Goal: Task Accomplishment & Management: Manage account settings

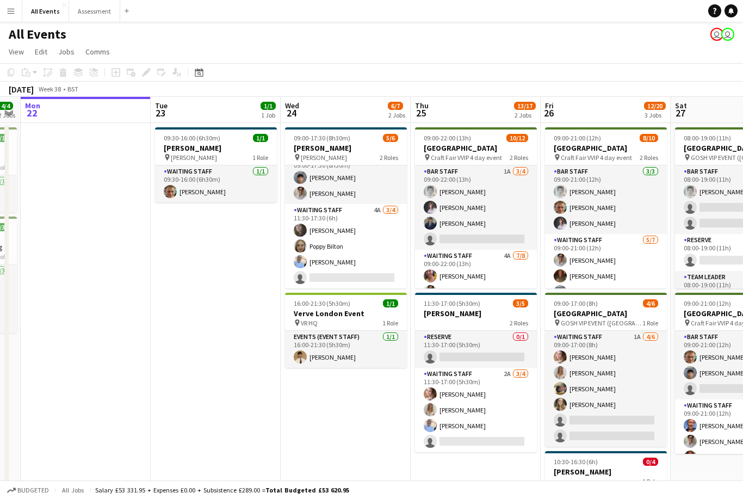
scroll to position [14, 0]
click at [374, 255] on app-card-role "Waiting Staff 4A [DATE] 11:30-17:30 (6h) [PERSON_NAME] Poppy Bilton [PERSON_NAM…" at bounding box center [346, 246] width 122 height 84
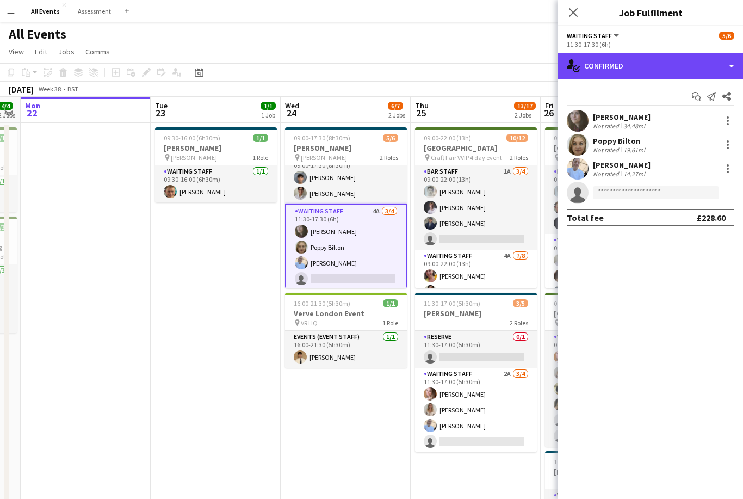
click at [646, 66] on div "single-neutral-actions-check-2 Confirmed" at bounding box center [650, 66] width 185 height 26
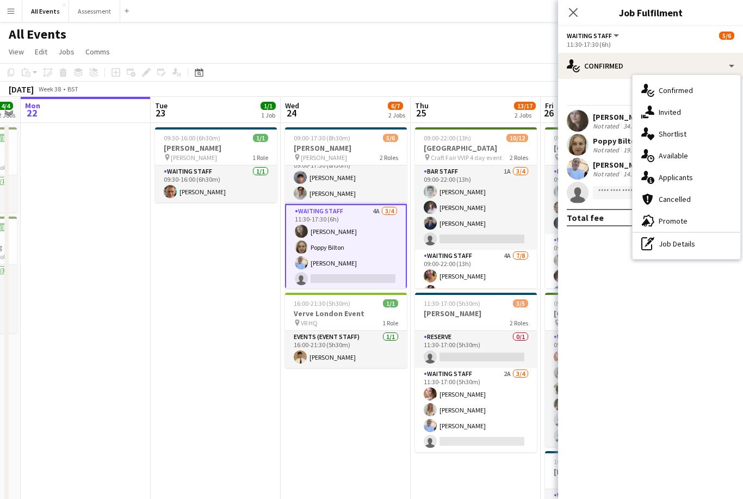
click at [695, 179] on div "single-neutral-actions-information Applicants" at bounding box center [687, 177] width 108 height 22
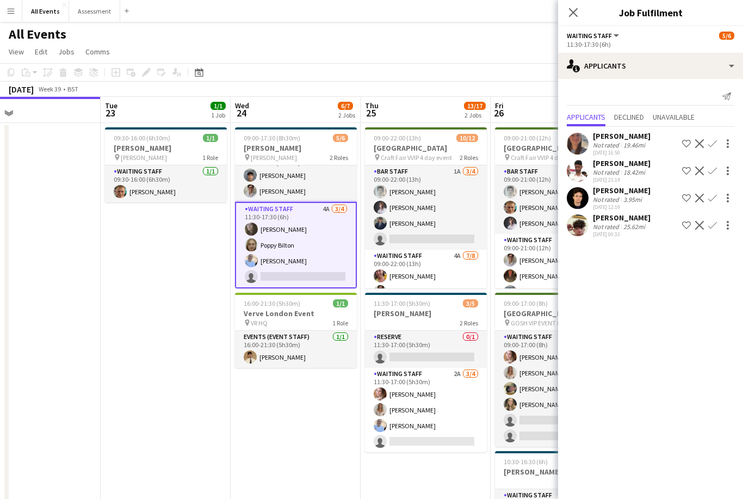
scroll to position [0, 430]
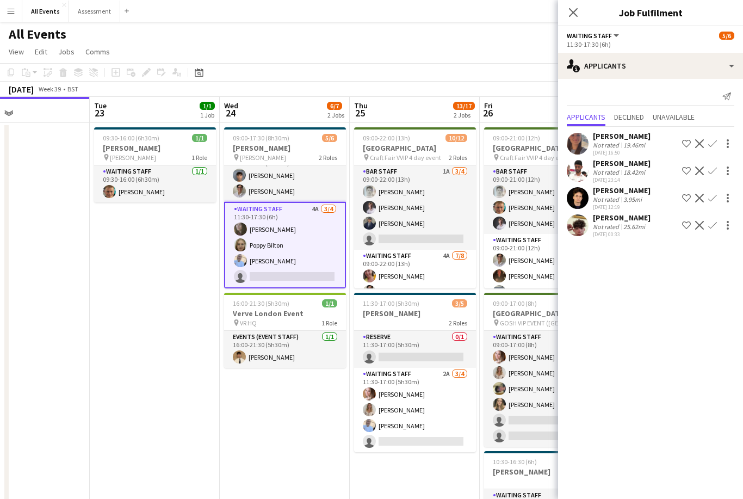
click at [435, 232] on app-card-role "Bar Staff 1A [DATE] 09:00-22:00 (13h) [PERSON_NAME] [PERSON_NAME] [PERSON_NAME]…" at bounding box center [415, 207] width 122 height 84
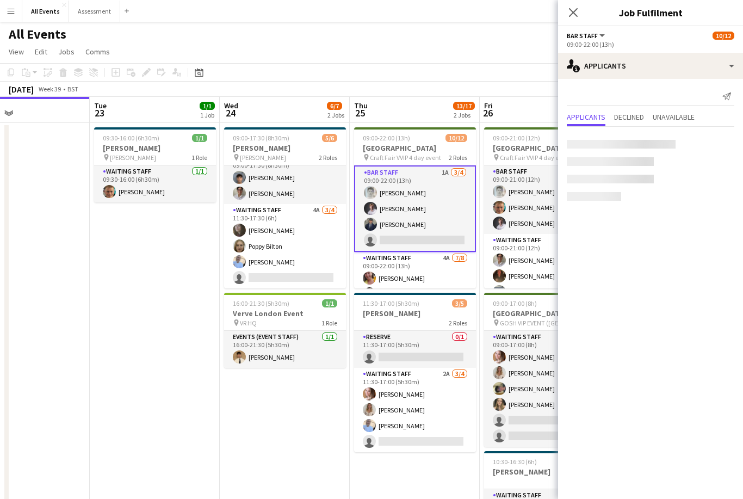
scroll to position [14, 0]
click at [684, 116] on span "Unavailable" at bounding box center [674, 117] width 42 height 8
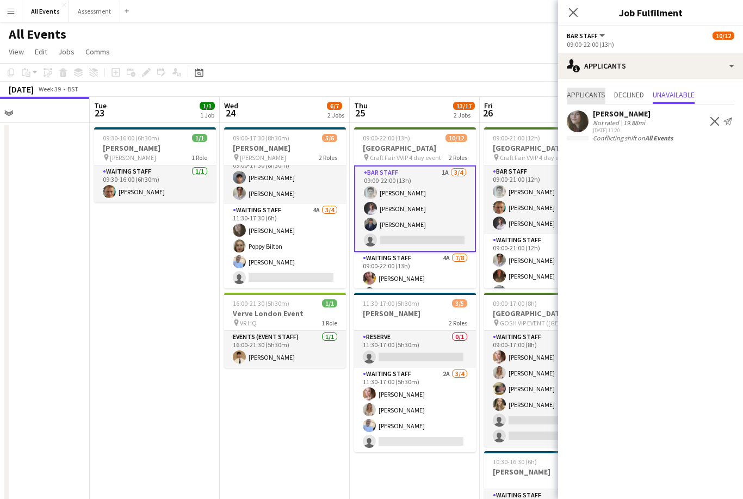
click at [598, 97] on span "Applicants" at bounding box center [586, 95] width 39 height 8
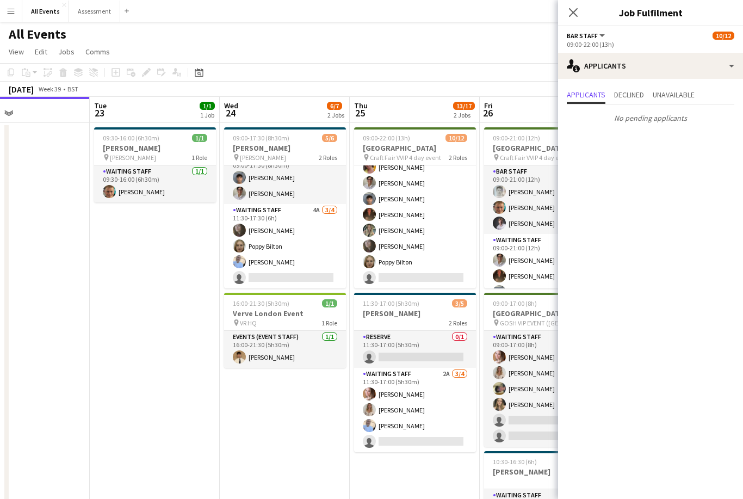
scroll to position [111, 0]
click at [432, 400] on app-card-role "Waiting Staff 2A [DATE] 11:30-17:00 (5h30m) [PERSON_NAME] [PERSON_NAME] [PERSON…" at bounding box center [415, 410] width 122 height 84
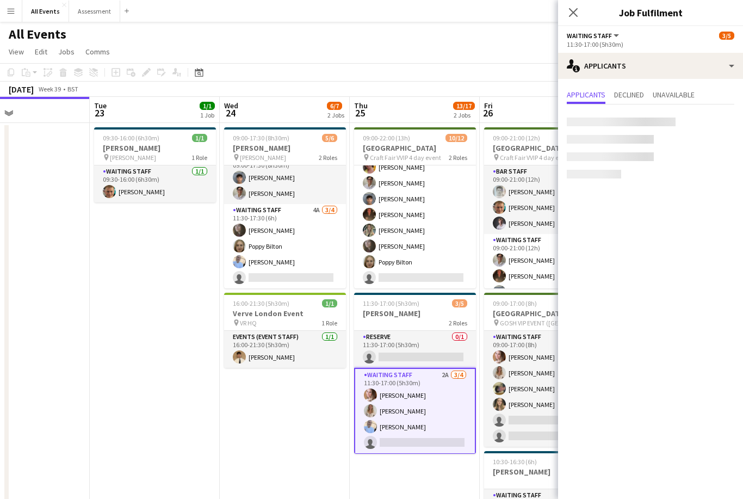
scroll to position [109, 0]
click at [449, 344] on app-card-role "Reserve 0/1 11:30-17:00 (5h30m) single-neutral-actions" at bounding box center [415, 349] width 122 height 37
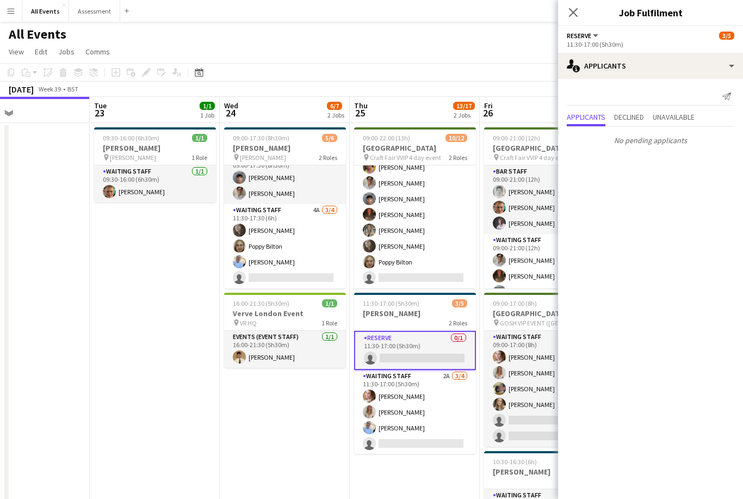
click at [439, 266] on app-card-role "Waiting Staff 4A [DATE] 09:00-22:00 (13h) [PERSON_NAME] [PERSON_NAME] [PERSON_N…" at bounding box center [415, 214] width 122 height 147
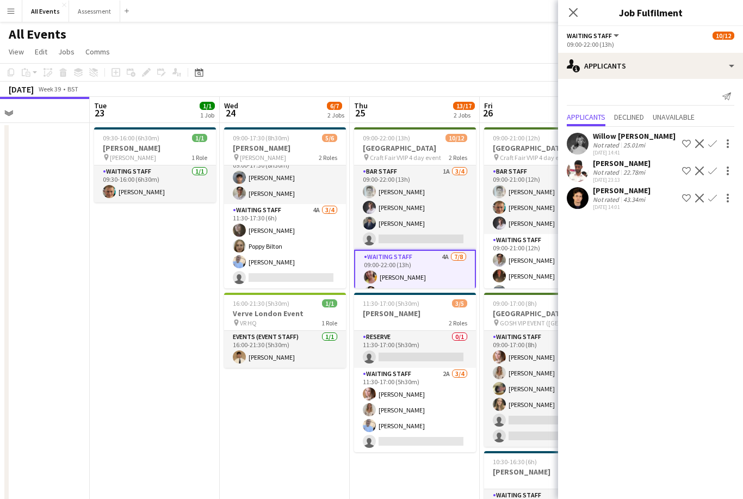
scroll to position [0, 0]
click at [448, 222] on app-card-role "Bar Staff 1A [DATE] 09:00-22:00 (13h) [PERSON_NAME] [PERSON_NAME] [PERSON_NAME]…" at bounding box center [415, 207] width 122 height 84
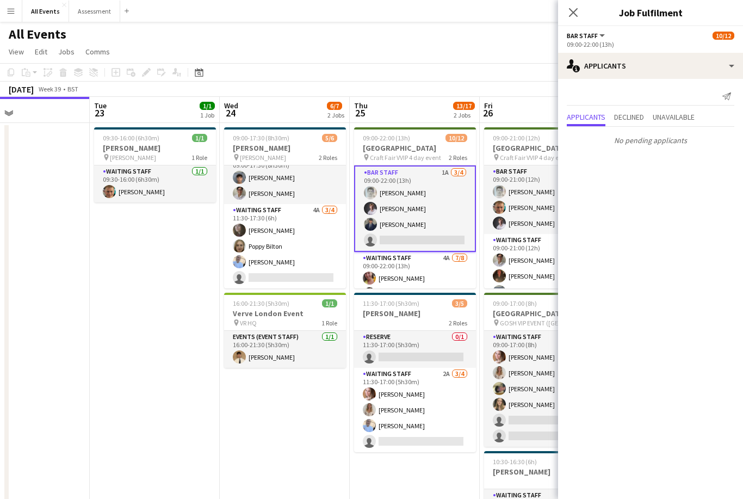
click at [439, 269] on app-card-role "Waiting Staff 4A [DATE] 09:00-22:00 (13h) [PERSON_NAME] [PERSON_NAME] [PERSON_N…" at bounding box center [415, 325] width 122 height 147
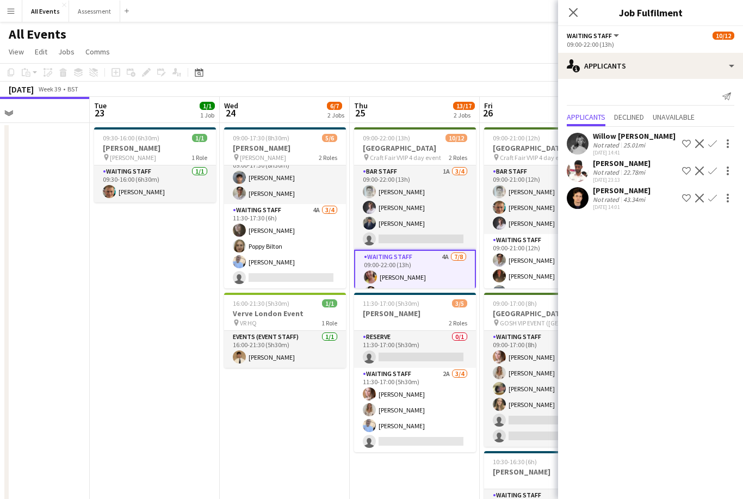
click at [439, 313] on h3 "[PERSON_NAME]" at bounding box center [415, 313] width 122 height 10
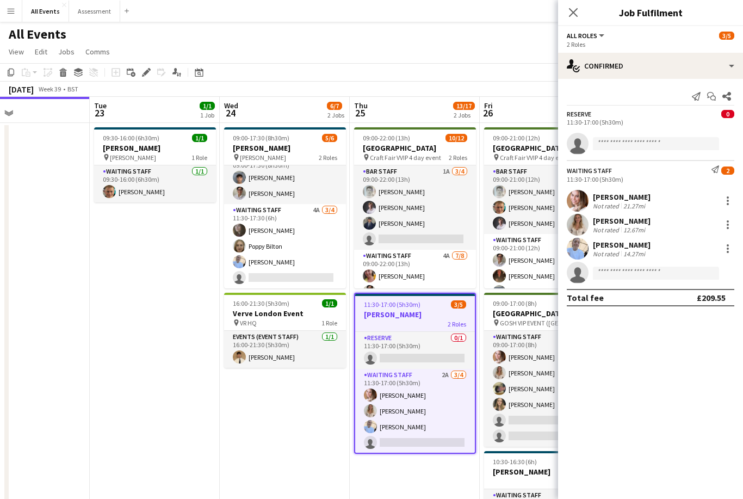
click at [145, 69] on icon "Edit" at bounding box center [146, 72] width 9 height 9
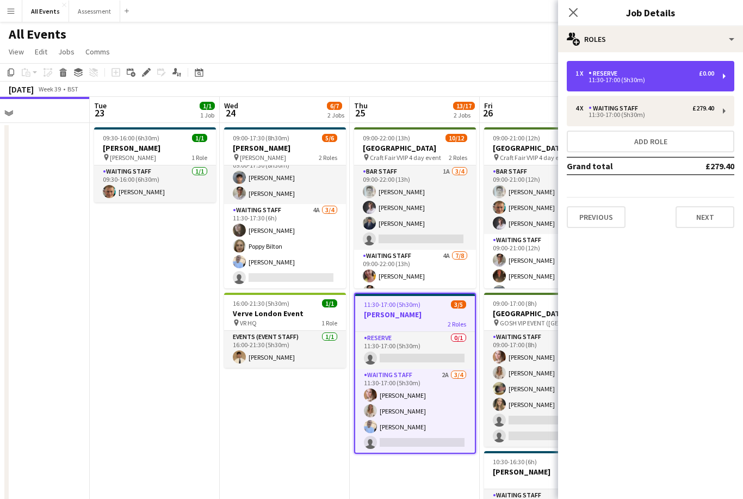
click at [655, 79] on div "11:30-17:00 (5h30m)" at bounding box center [644, 79] width 139 height 5
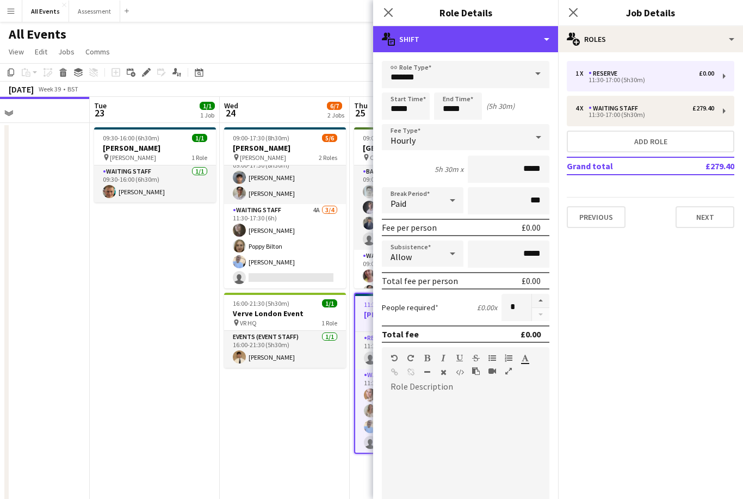
click at [497, 35] on div "multiple-actions-text Shift" at bounding box center [465, 39] width 185 height 26
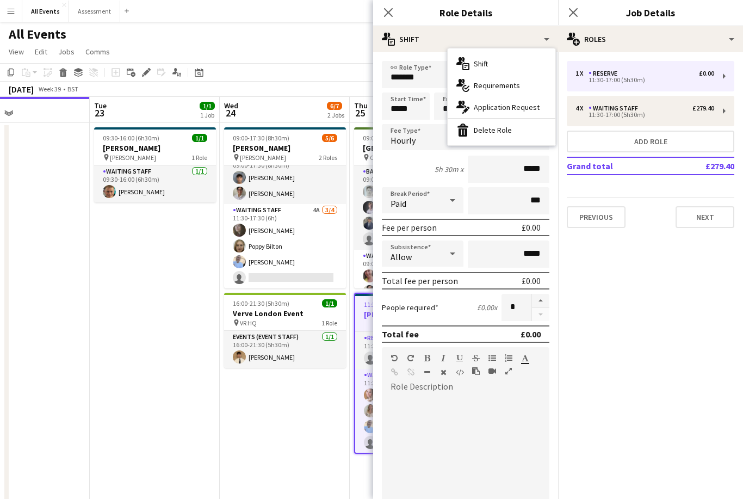
click at [518, 134] on div "bin-2 Delete Role" at bounding box center [502, 130] width 108 height 22
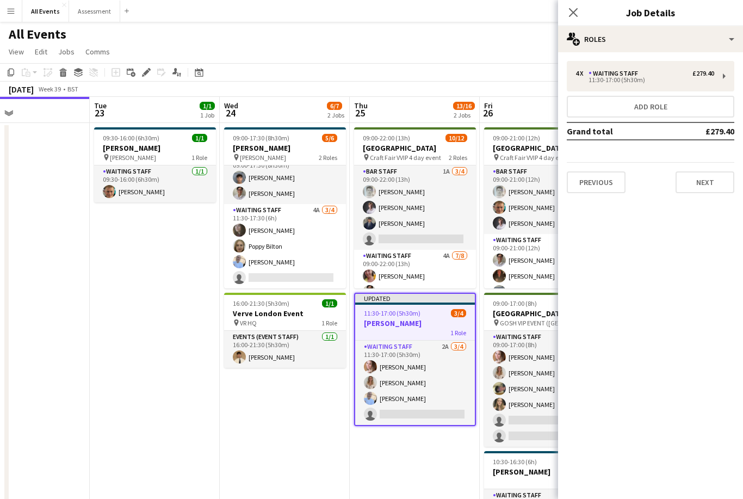
click at [522, 65] on app-toolbar "Copy Paste Paste Command V Paste with crew Command Shift V Paste linked Job [GE…" at bounding box center [371, 72] width 743 height 18
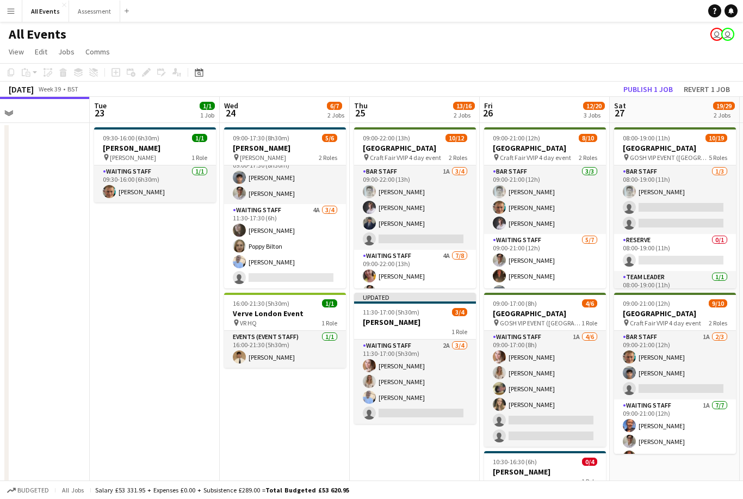
click at [652, 95] on button "Publish 1 job" at bounding box center [648, 89] width 58 height 14
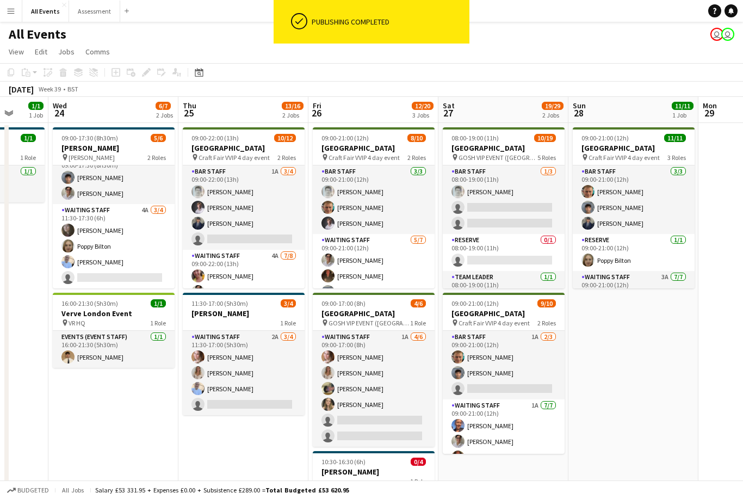
scroll to position [0, 325]
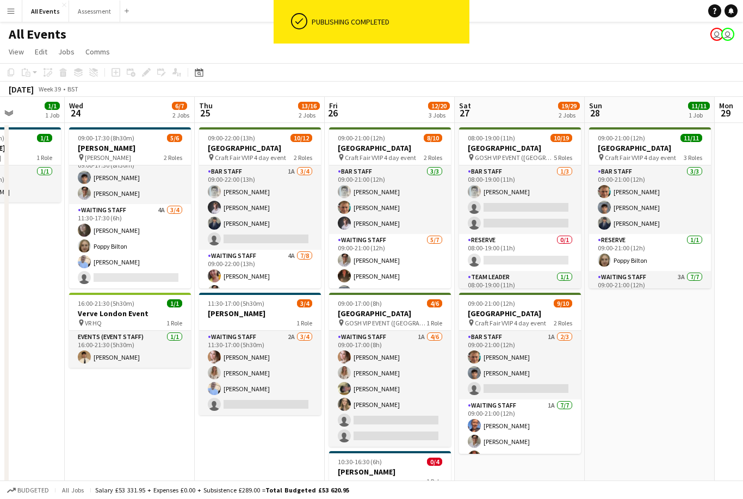
click at [658, 356] on app-date-cell "09:00-21:00 (12h) 11/11 [GEOGRAPHIC_DATA] pin Craft Fair VVIP 4 day event 3 Rol…" at bounding box center [650, 360] width 130 height 474
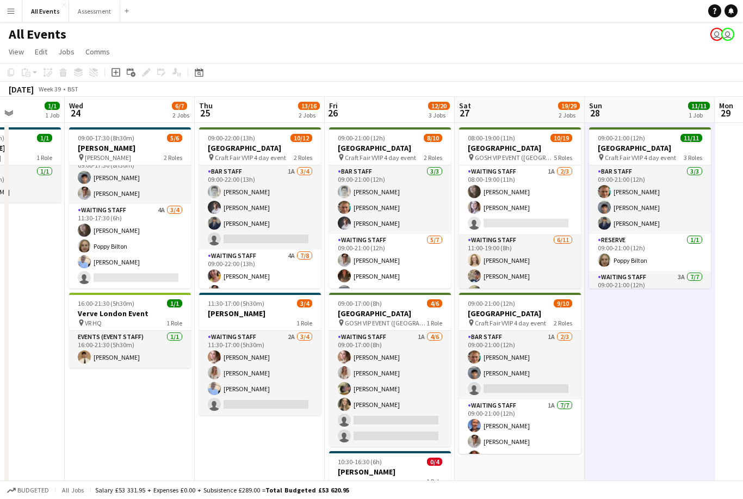
scroll to position [147, 0]
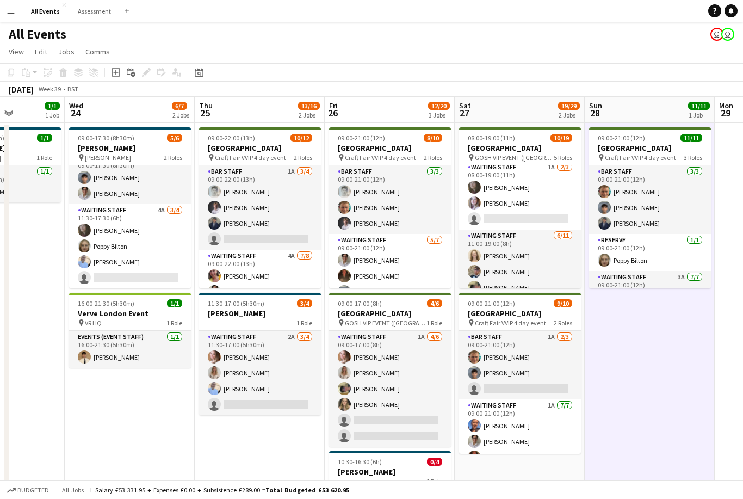
click at [552, 209] on app-card-role "Waiting Staff 1A [DATE] 08:00-19:00 (11h) [PERSON_NAME] [PERSON_NAME] single-ne…" at bounding box center [520, 195] width 122 height 69
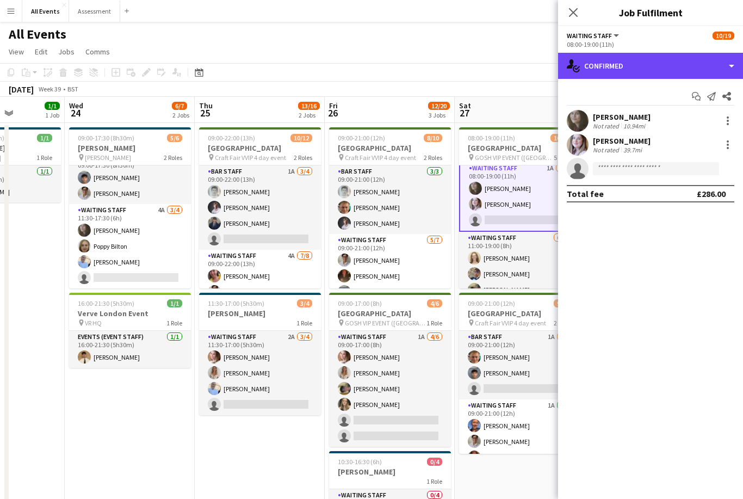
click at [675, 60] on div "single-neutral-actions-check-2 Confirmed" at bounding box center [650, 66] width 185 height 26
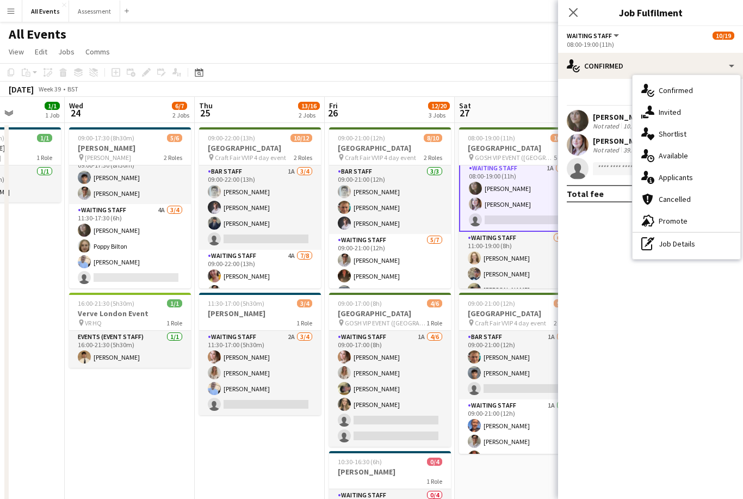
click at [697, 181] on div "single-neutral-actions-information Applicants" at bounding box center [687, 177] width 108 height 22
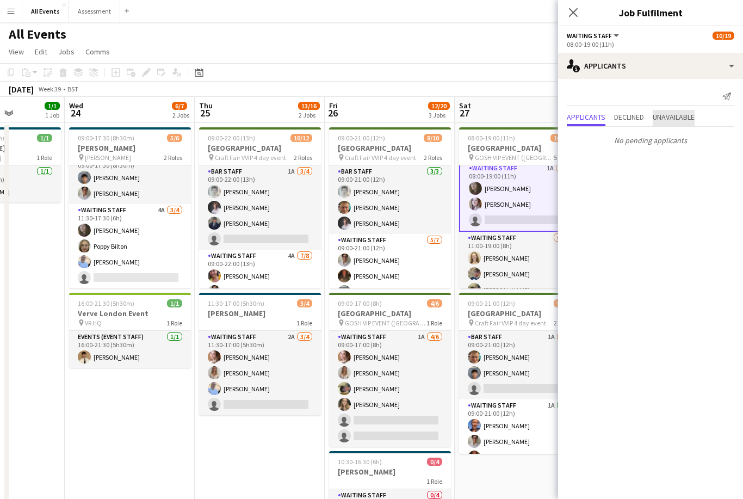
click at [684, 121] on span "Unavailable" at bounding box center [674, 117] width 42 height 8
click at [513, 369] on app-card-role "Bar Staff 1A [DATE] 09:00-21:00 (12h) [PERSON_NAME] Arya [PERSON_NAME] single-n…" at bounding box center [520, 365] width 122 height 69
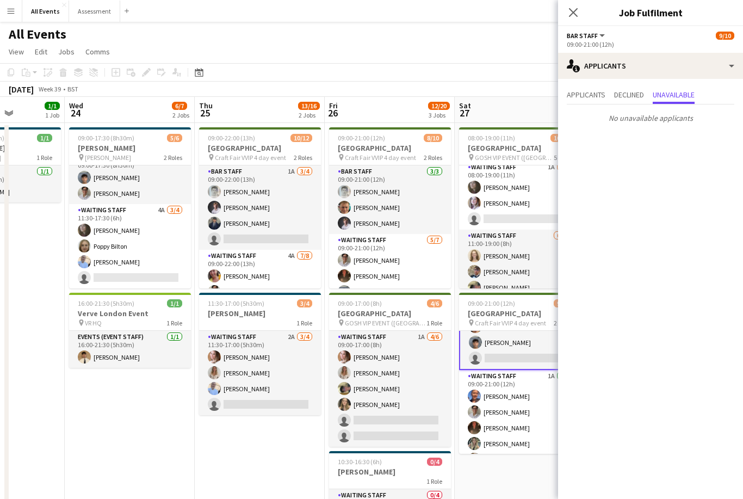
scroll to position [47, 0]
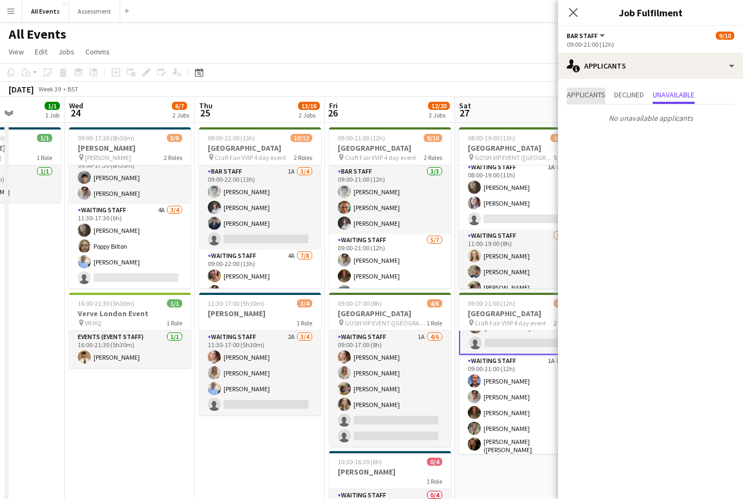
click at [599, 97] on span "Applicants" at bounding box center [586, 95] width 39 height 8
click at [510, 403] on app-card-role "Waiting Staff 1A [DATE] 09:00-21:00 (12h) [PERSON_NAME] [PERSON_NAME] [PERSON_N…" at bounding box center [520, 422] width 122 height 135
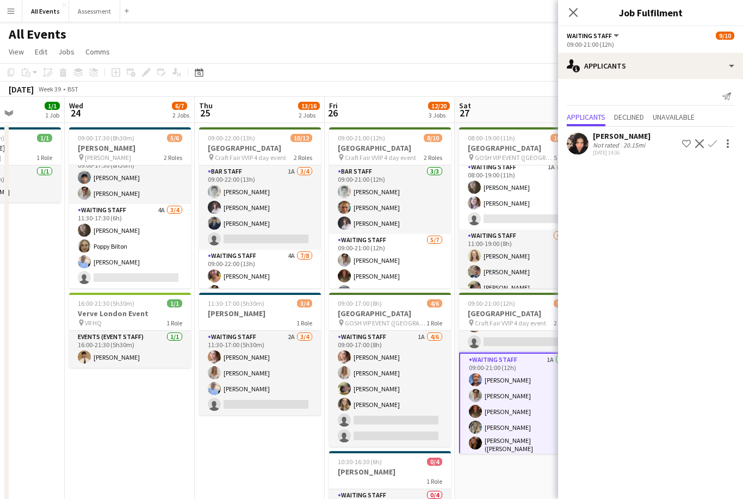
click at [430, 393] on app-card-role "Waiting Staff 1A [DATE] 09:00-17:00 (8h) [PERSON_NAME] [PERSON_NAME] [PERSON_NA…" at bounding box center [390, 389] width 122 height 116
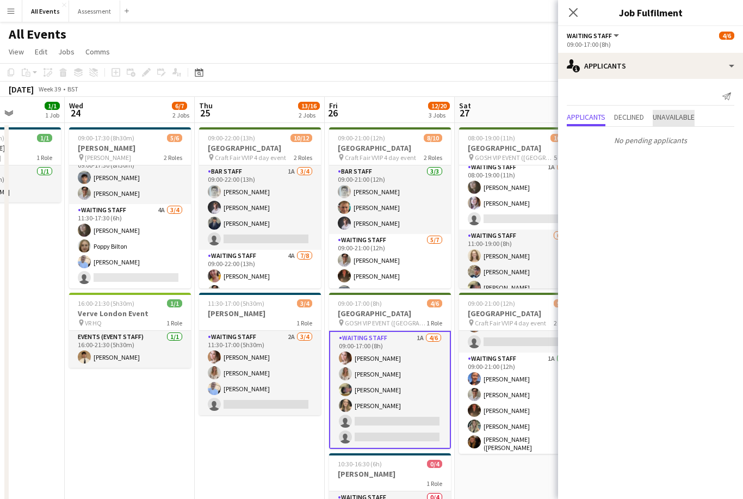
click at [682, 115] on span "Unavailable" at bounding box center [674, 117] width 42 height 8
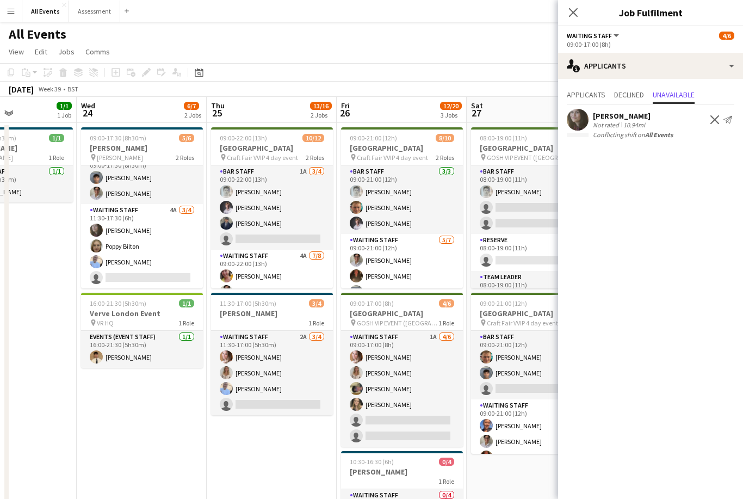
scroll to position [0, 311]
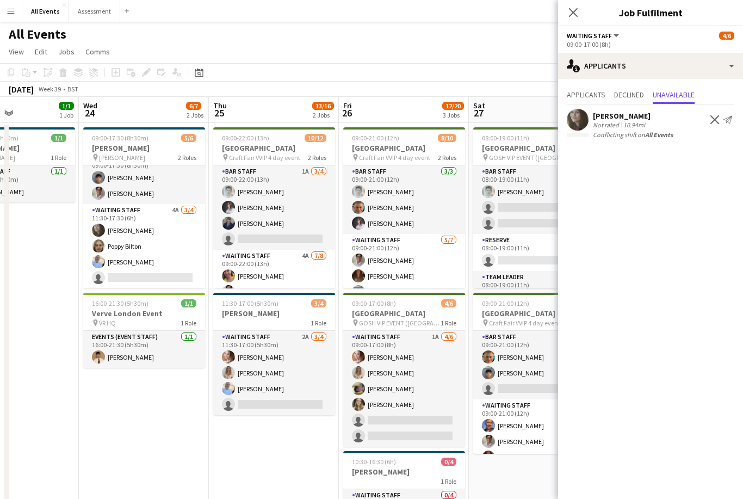
click at [579, 10] on app-icon "Close pop-in" at bounding box center [573, 12] width 13 height 13
